Goal: Information Seeking & Learning: Learn about a topic

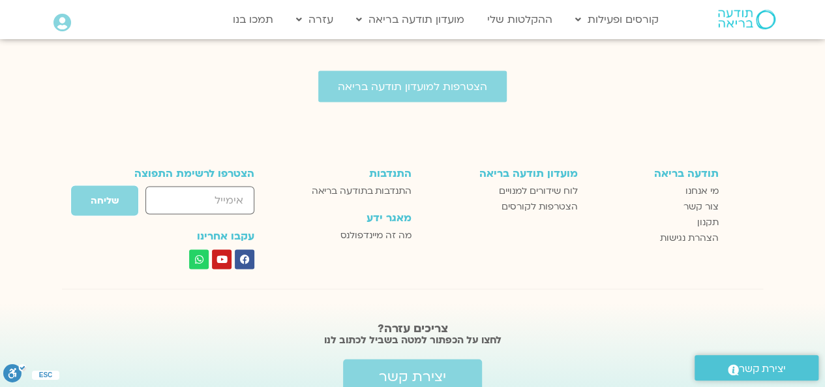
scroll to position [3648, 0]
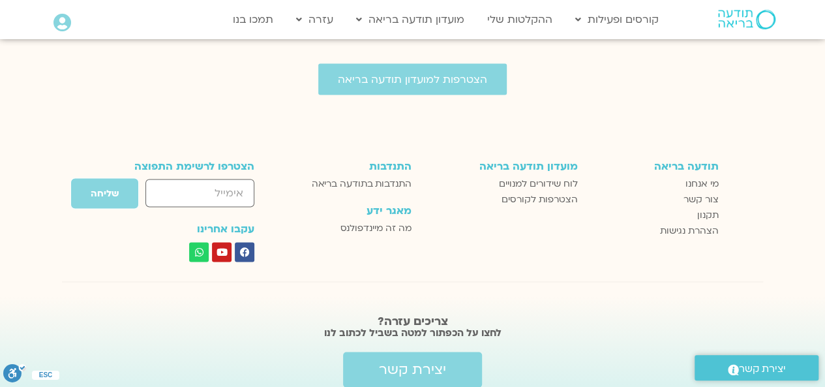
click at [782, 364] on span "יצירת קשר" at bounding box center [762, 369] width 47 height 18
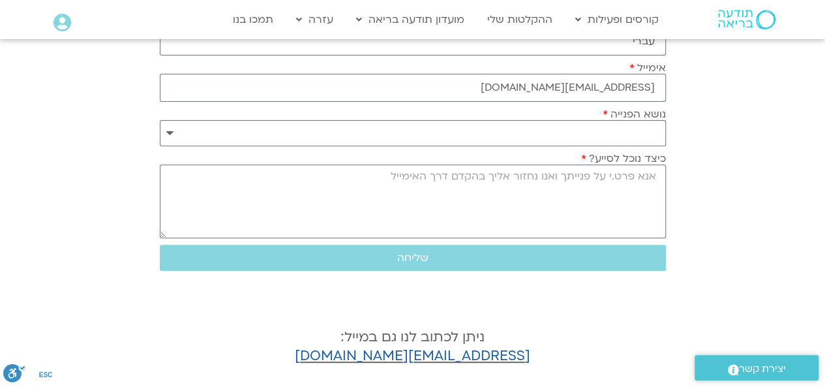
scroll to position [181, 0]
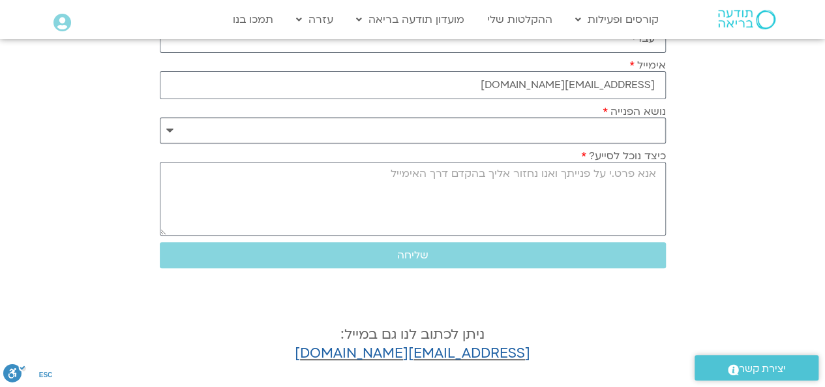
click at [638, 121] on select "**********" at bounding box center [413, 130] width 506 height 26
click at [636, 120] on select "**********" at bounding box center [413, 130] width 506 height 26
click at [168, 128] on select "**********" at bounding box center [413, 130] width 506 height 26
select select "**********"
click at [160, 117] on select "**********" at bounding box center [413, 130] width 506 height 26
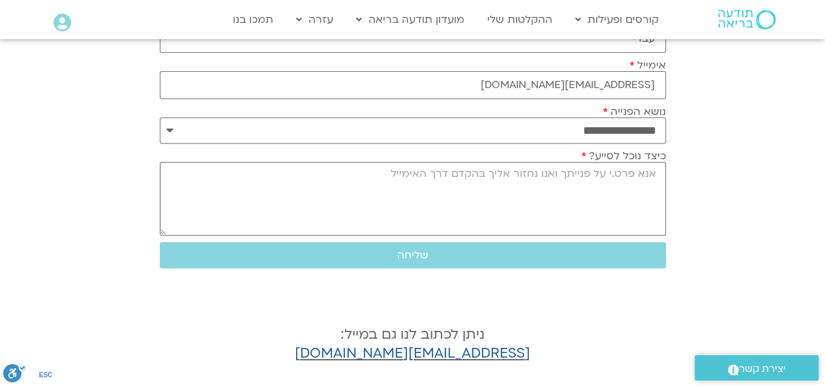
click at [640, 185] on textarea "כיצד נוכל לסייע?" at bounding box center [413, 199] width 506 height 74
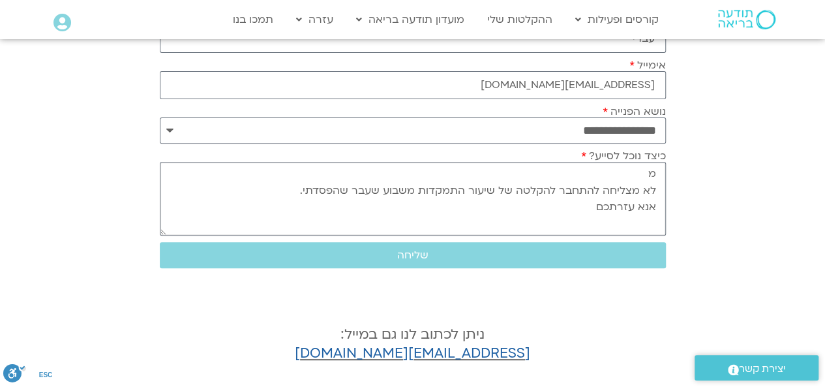
click at [300, 188] on textarea "מ לא מצליחה להתחבר להקלטה של שיעור התמקדות משבוע שעבר שהפסדתי. אנא עזרתכם" at bounding box center [413, 199] width 506 height 74
type textarea "מ לא מצליחה להתחבר להקלטה של שיעור התמקדות משבוע שעבר שהפסדתי. רציתי להקשיב לו …"
drag, startPoint x: 408, startPoint y: 255, endPoint x: 440, endPoint y: 244, distance: 33.2
click at [440, 244] on button "שליחה" at bounding box center [413, 255] width 506 height 26
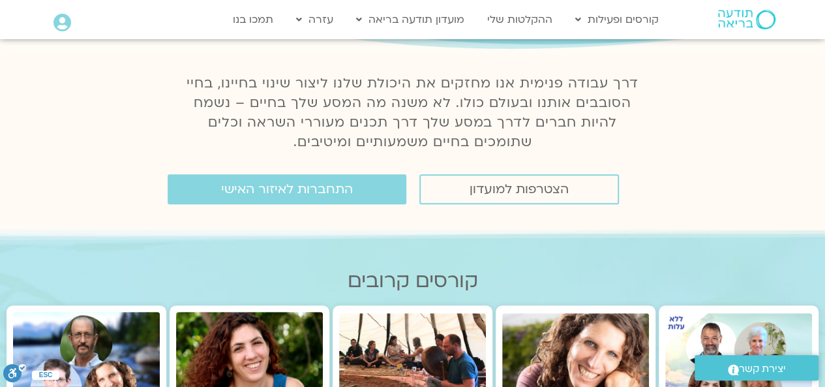
scroll to position [122, 0]
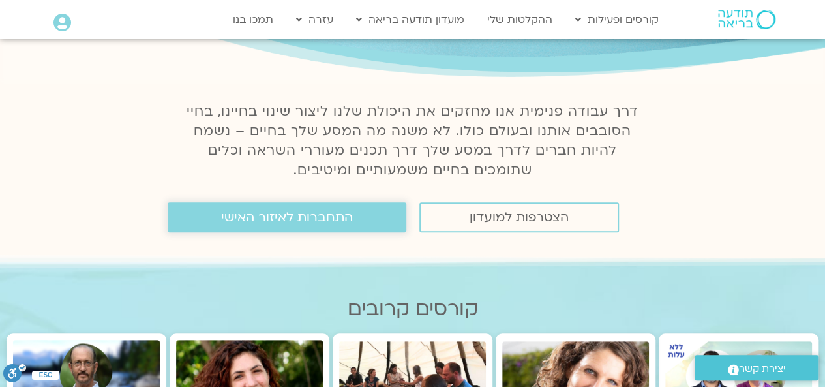
click at [317, 220] on span "התחברות לאיזור האישי" at bounding box center [287, 217] width 132 height 14
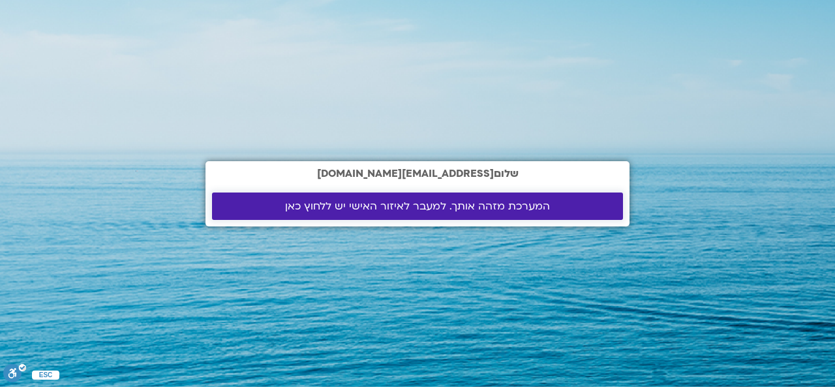
click at [383, 207] on span "המערכת מזהה אותך. למעבר לאיזור האישי יש ללחוץ כאן" at bounding box center [417, 206] width 265 height 12
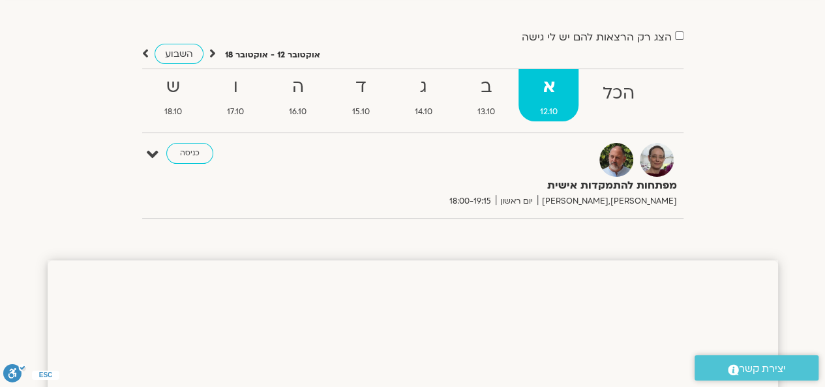
scroll to position [72, 0]
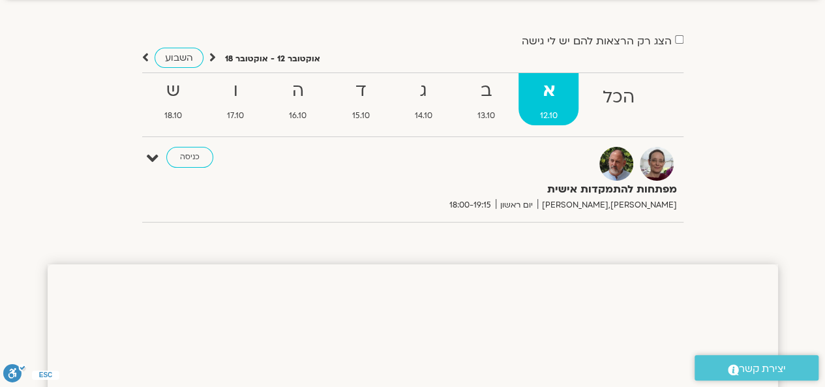
click at [544, 96] on strong "א" at bounding box center [548, 90] width 60 height 29
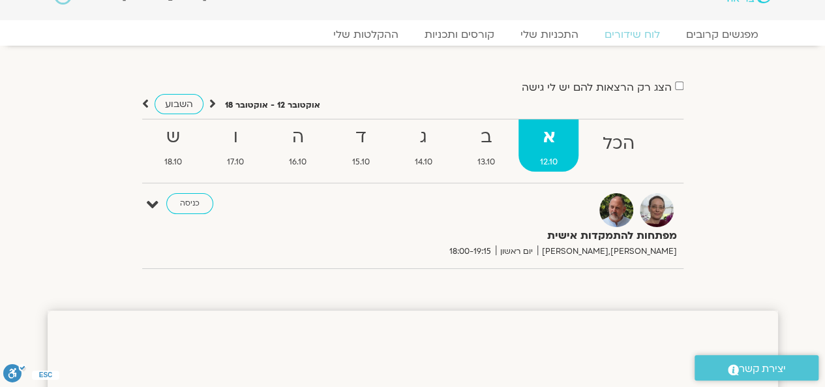
scroll to position [0, 0]
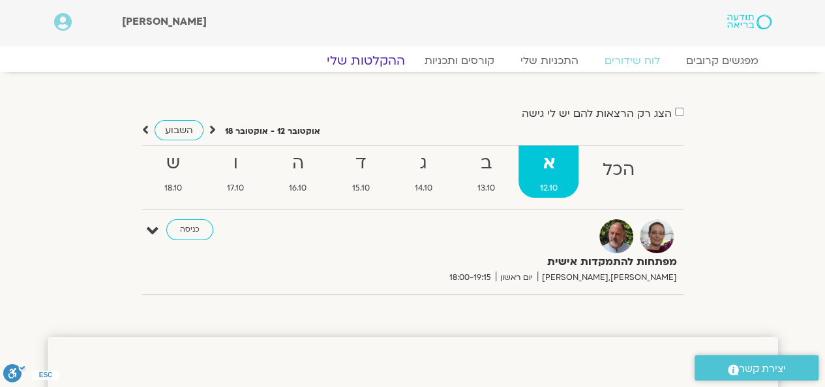
click at [378, 62] on link "ההקלטות שלי" at bounding box center [366, 61] width 110 height 16
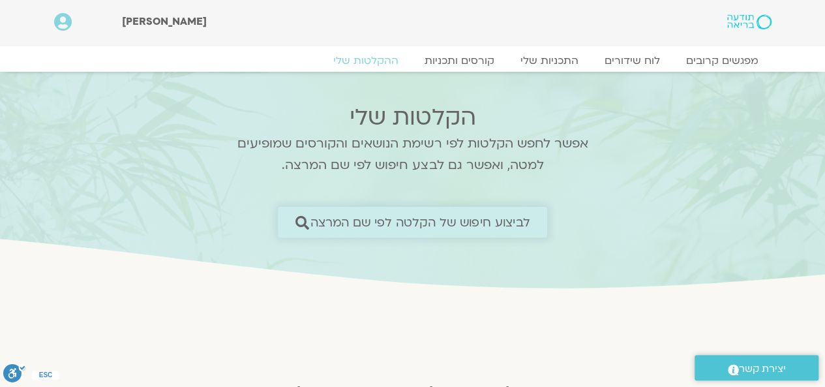
click at [378, 221] on span "לביצוע חיפוש של הקלטה לפי שם המרצה" at bounding box center [420, 222] width 220 height 14
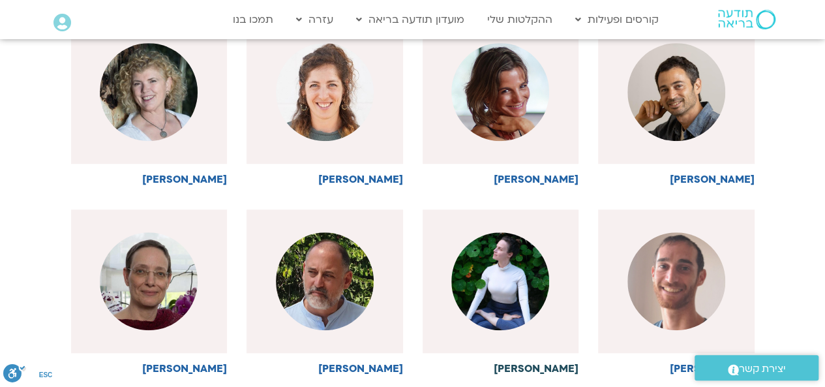
scroll to position [389, 0]
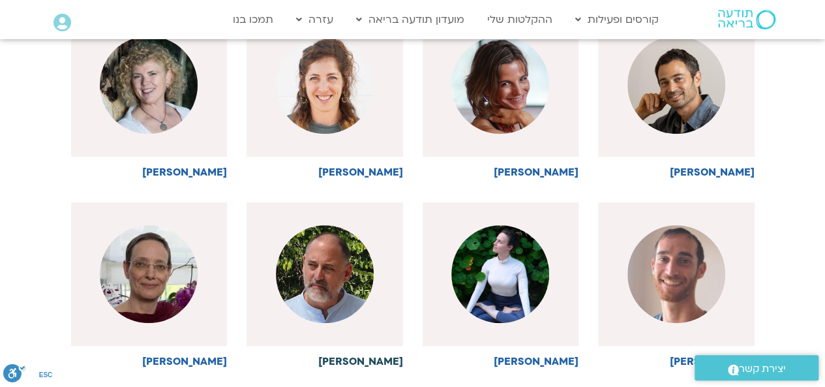
click at [340, 273] on img at bounding box center [325, 274] width 98 height 98
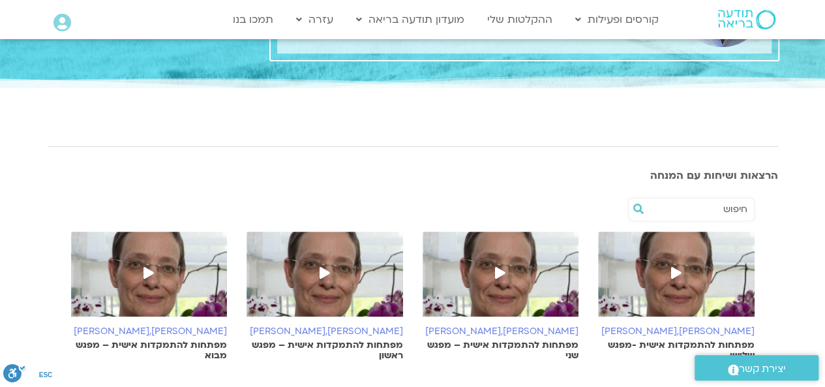
scroll to position [156, 0]
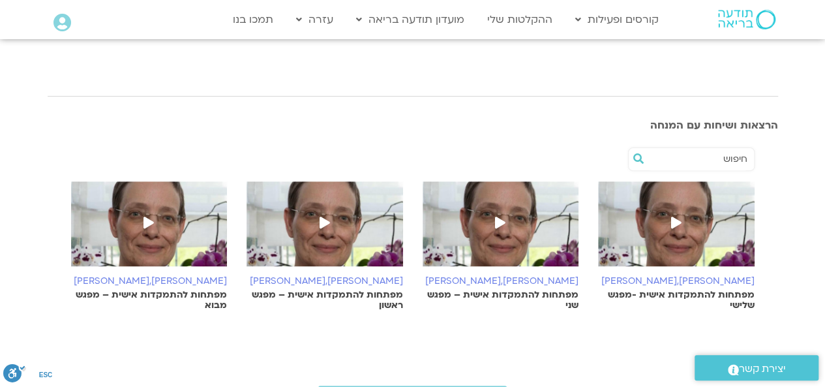
click at [707, 225] on img at bounding box center [676, 230] width 156 height 98
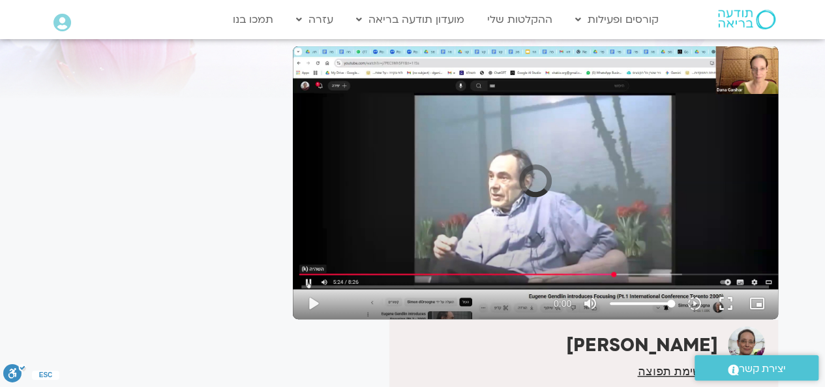
scroll to position [85, 0]
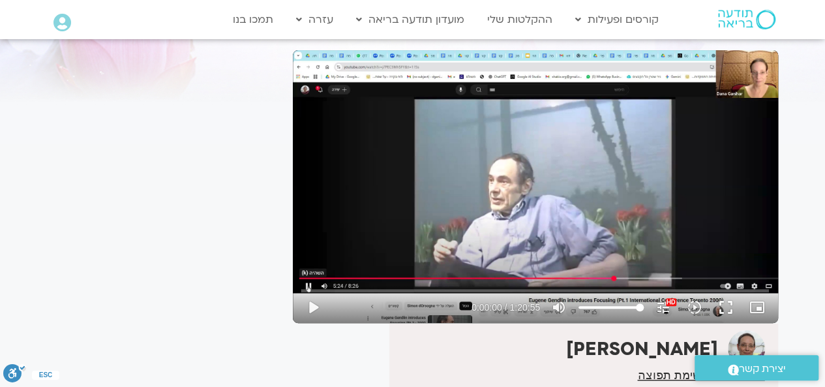
drag, startPoint x: 834, startPoint y: 66, endPoint x: 834, endPoint y: 93, distance: 27.4
